Goal: Task Accomplishment & Management: Manage account settings

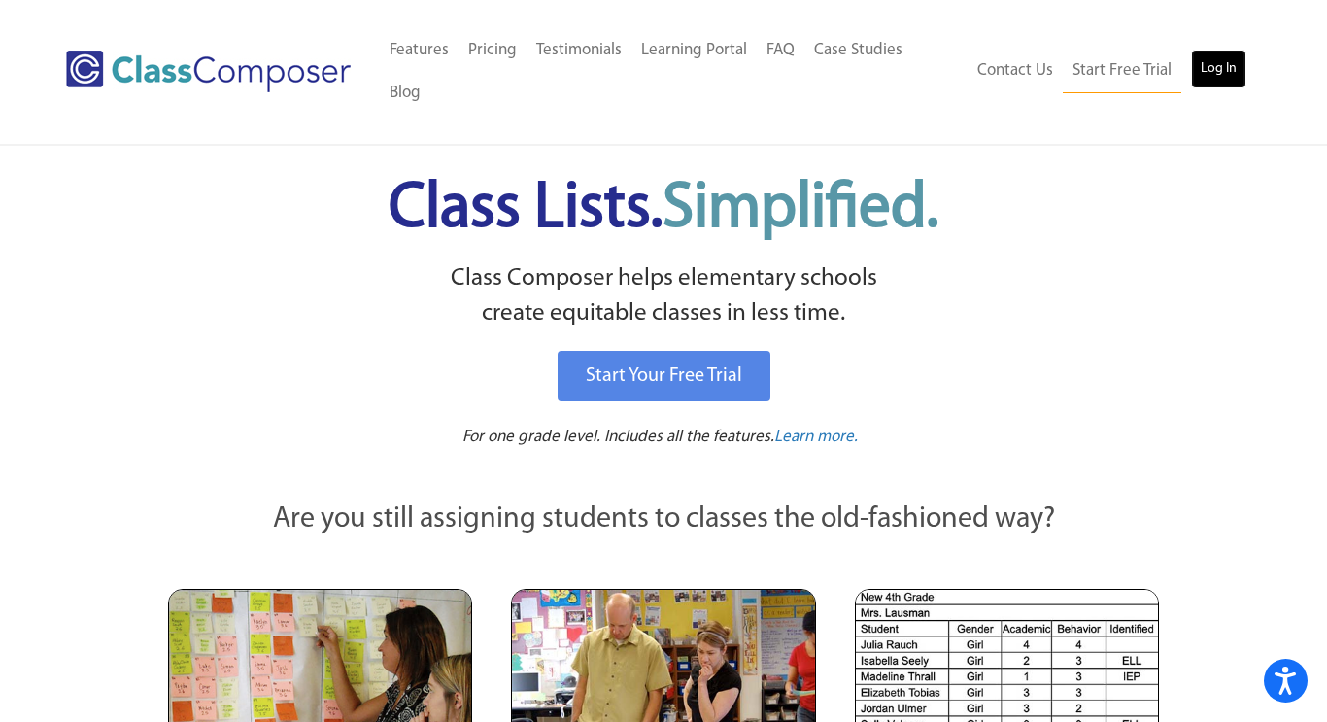
click at [1215, 50] on link "Log In" at bounding box center [1218, 69] width 55 height 39
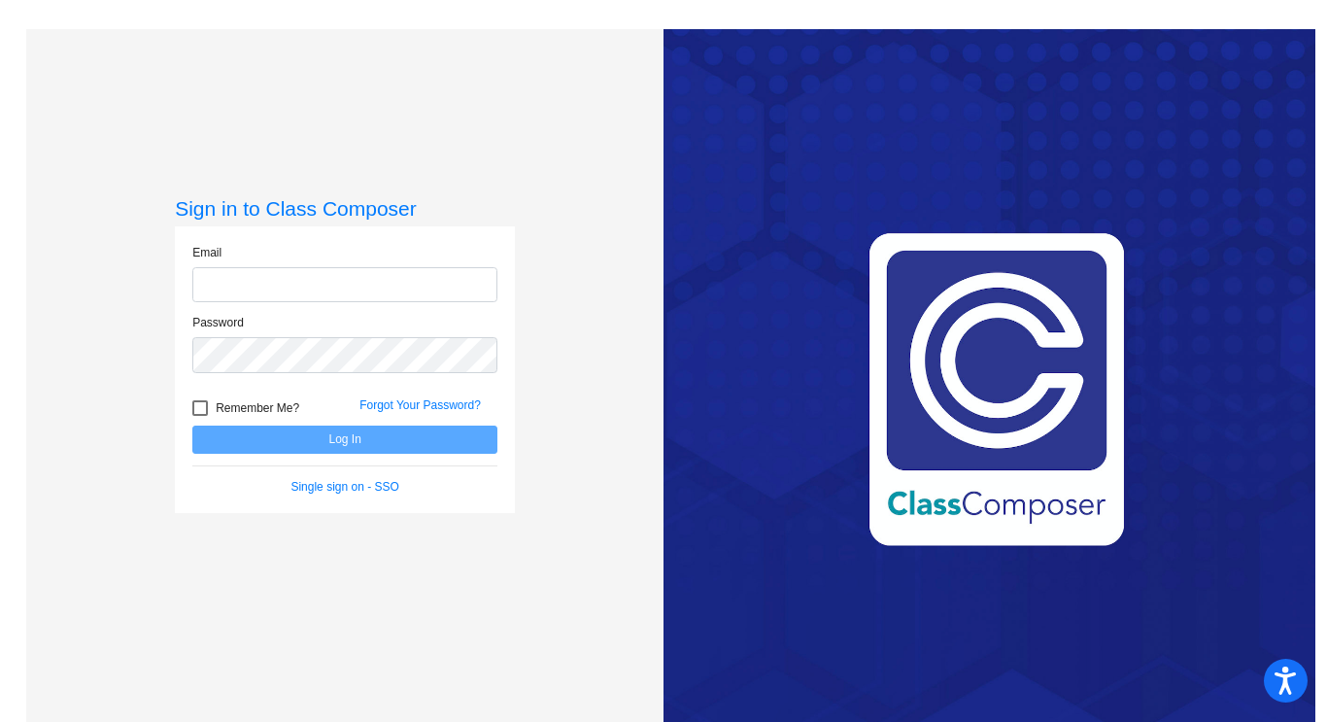
type input "tracy_yates@lkstevens.wednet.edu"
click at [470, 435] on button "Log In" at bounding box center [344, 440] width 305 height 28
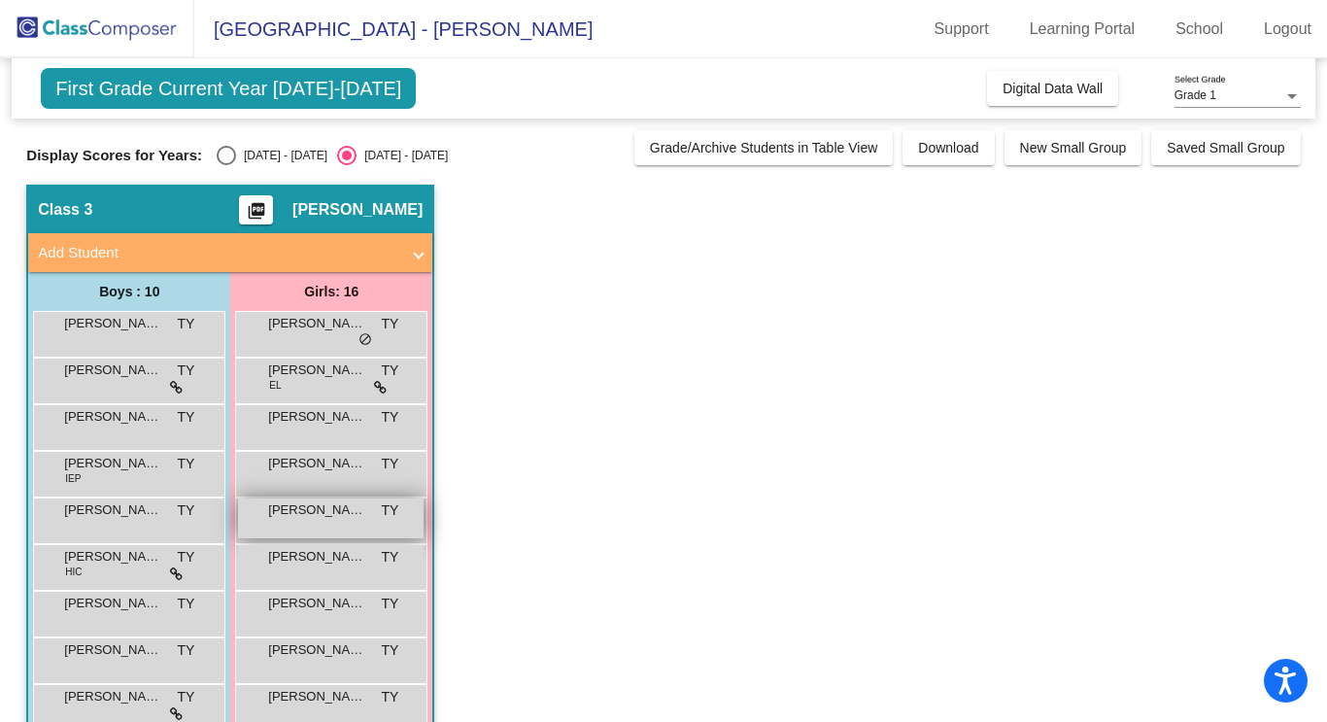
click at [313, 515] on span "Eliana Mesa" at bounding box center [316, 509] width 97 height 19
